Goal: Task Accomplishment & Management: Manage account settings

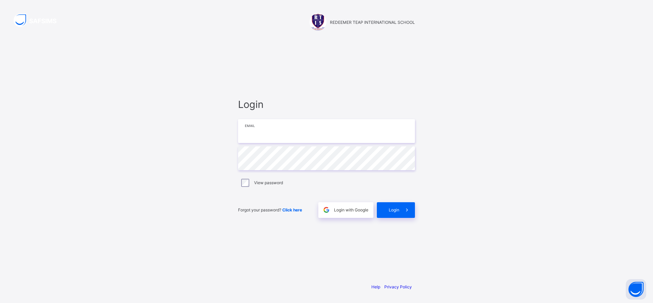
click at [361, 134] on input "email" at bounding box center [326, 131] width 177 height 24
type input "**********"
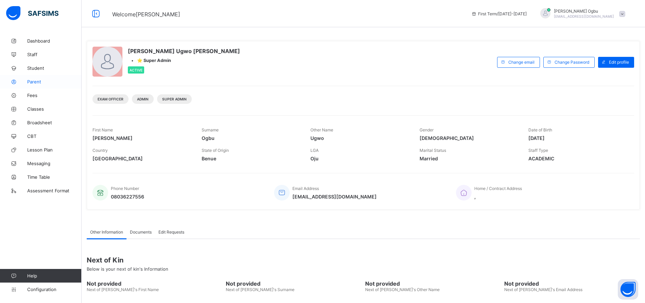
click at [38, 82] on span "Parent" at bounding box center [54, 81] width 54 height 5
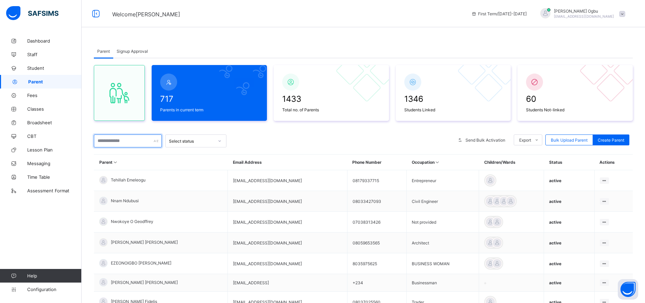
click at [106, 144] on input "text" at bounding box center [128, 140] width 68 height 13
click at [34, 69] on span "Student" at bounding box center [54, 67] width 54 height 5
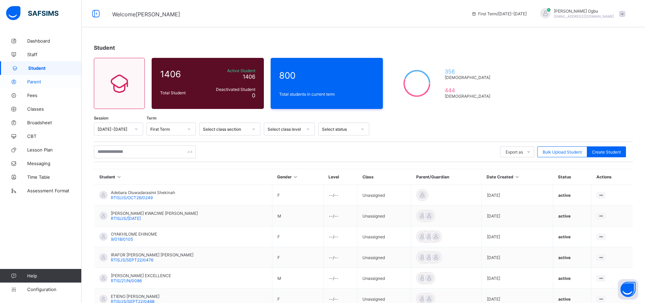
click at [34, 82] on span "Parent" at bounding box center [54, 81] width 54 height 5
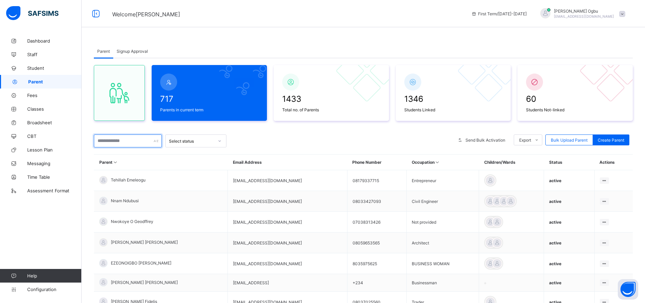
click at [104, 140] on input "text" at bounding box center [128, 140] width 68 height 13
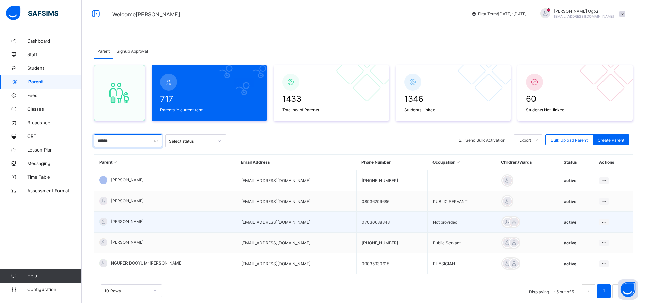
type input "******"
drag, startPoint x: 286, startPoint y: 224, endPoint x: 227, endPoint y: 228, distance: 58.7
click at [227, 228] on tr "[PERSON_NAME] [EMAIL_ADDRESS][DOMAIN_NAME] 07030688848 Not provided active Edit…" at bounding box center [363, 222] width 539 height 21
copy tr "[EMAIL_ADDRESS][DOMAIN_NAME]"
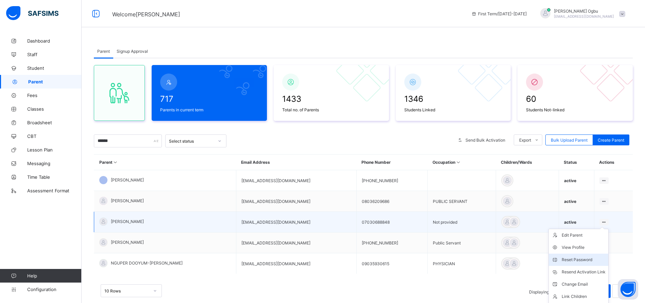
click at [583, 258] on div "Reset Password" at bounding box center [584, 259] width 44 height 7
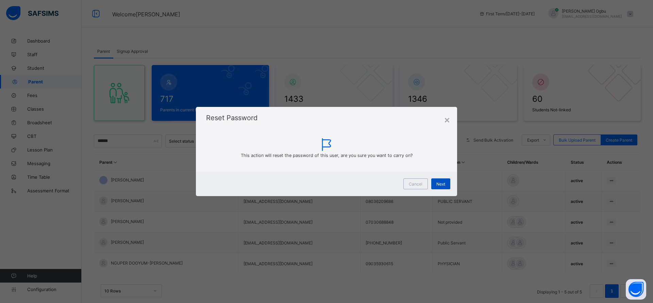
click at [441, 182] on span "Next" at bounding box center [440, 183] width 9 height 5
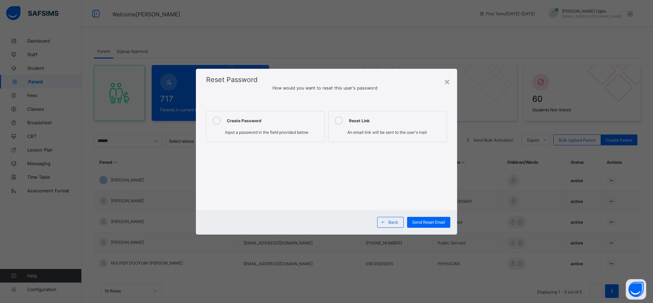
click at [294, 120] on div "Create Password" at bounding box center [274, 120] width 94 height 8
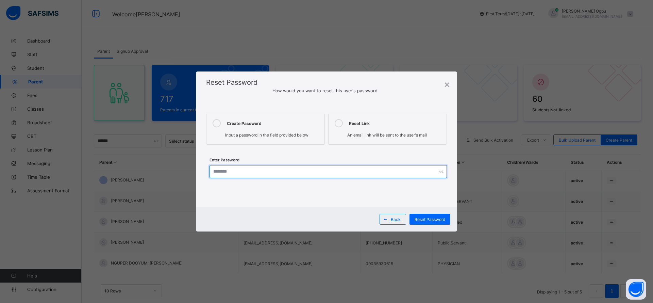
click at [273, 171] on input "text" at bounding box center [328, 171] width 237 height 13
drag, startPoint x: 255, startPoint y: 173, endPoint x: 187, endPoint y: 170, distance: 68.4
click at [187, 170] on div "**********" at bounding box center [326, 151] width 653 height 303
type input "**********"
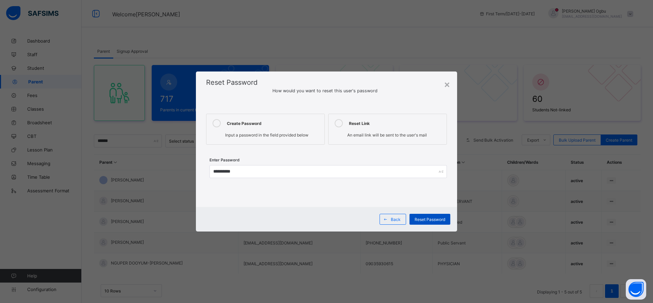
click at [423, 221] on span "Reset Password" at bounding box center [430, 219] width 31 height 5
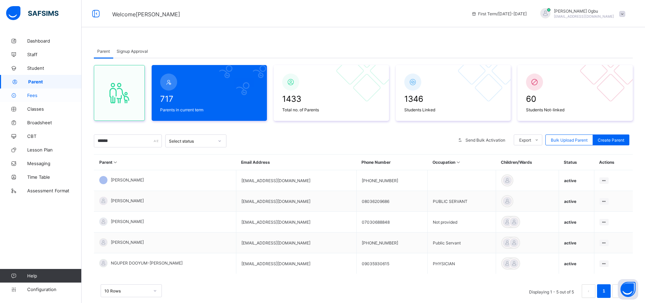
click at [30, 93] on span "Fees" at bounding box center [54, 95] width 54 height 5
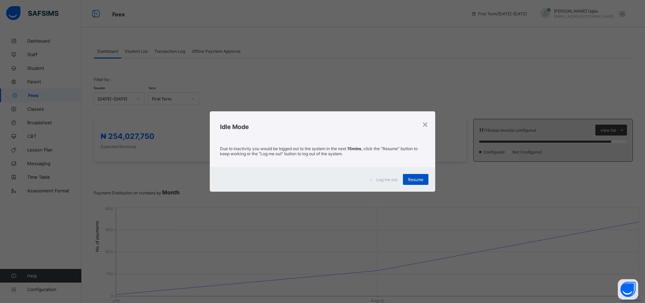
click at [415, 179] on span "Resume" at bounding box center [415, 179] width 15 height 5
click at [410, 180] on span "Resume" at bounding box center [415, 179] width 15 height 5
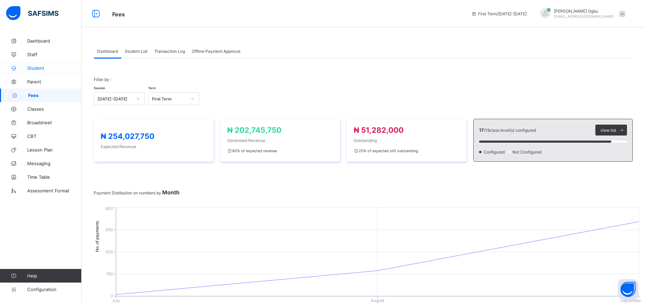
click at [34, 67] on span "Student" at bounding box center [54, 67] width 54 height 5
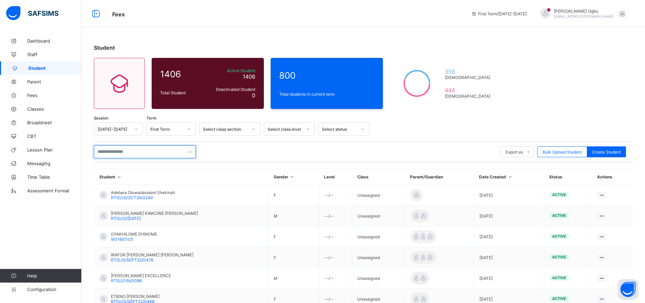
click at [121, 150] on input "text" at bounding box center [145, 151] width 102 height 13
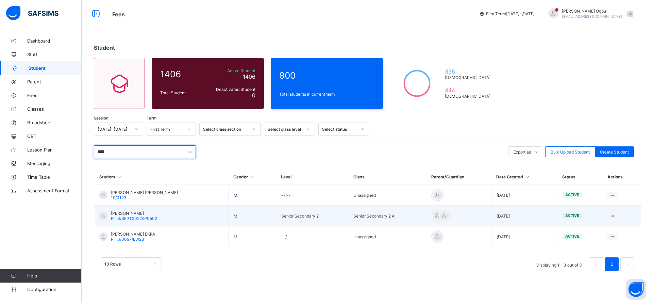
type input "****"
click at [122, 218] on span "RTIS/SEPT2022/9/0502" at bounding box center [134, 218] width 46 height 5
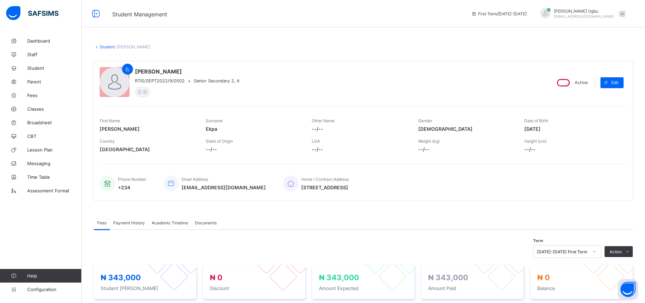
click at [126, 226] on div "Payment History" at bounding box center [129, 223] width 38 height 14
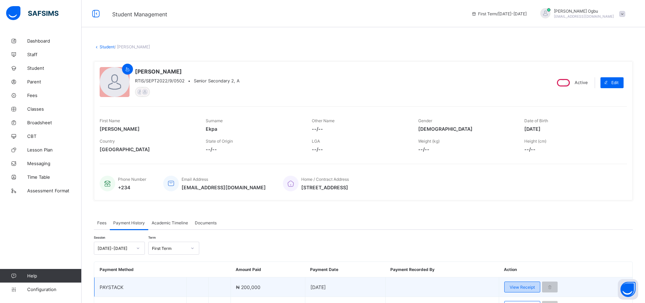
click at [526, 283] on div "View Receipt" at bounding box center [523, 286] width 36 height 11
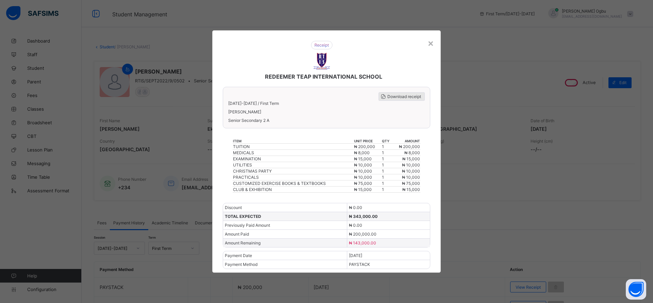
click at [408, 93] on div "Download receipt" at bounding box center [402, 96] width 46 height 9
